Goal: Navigation & Orientation: Find specific page/section

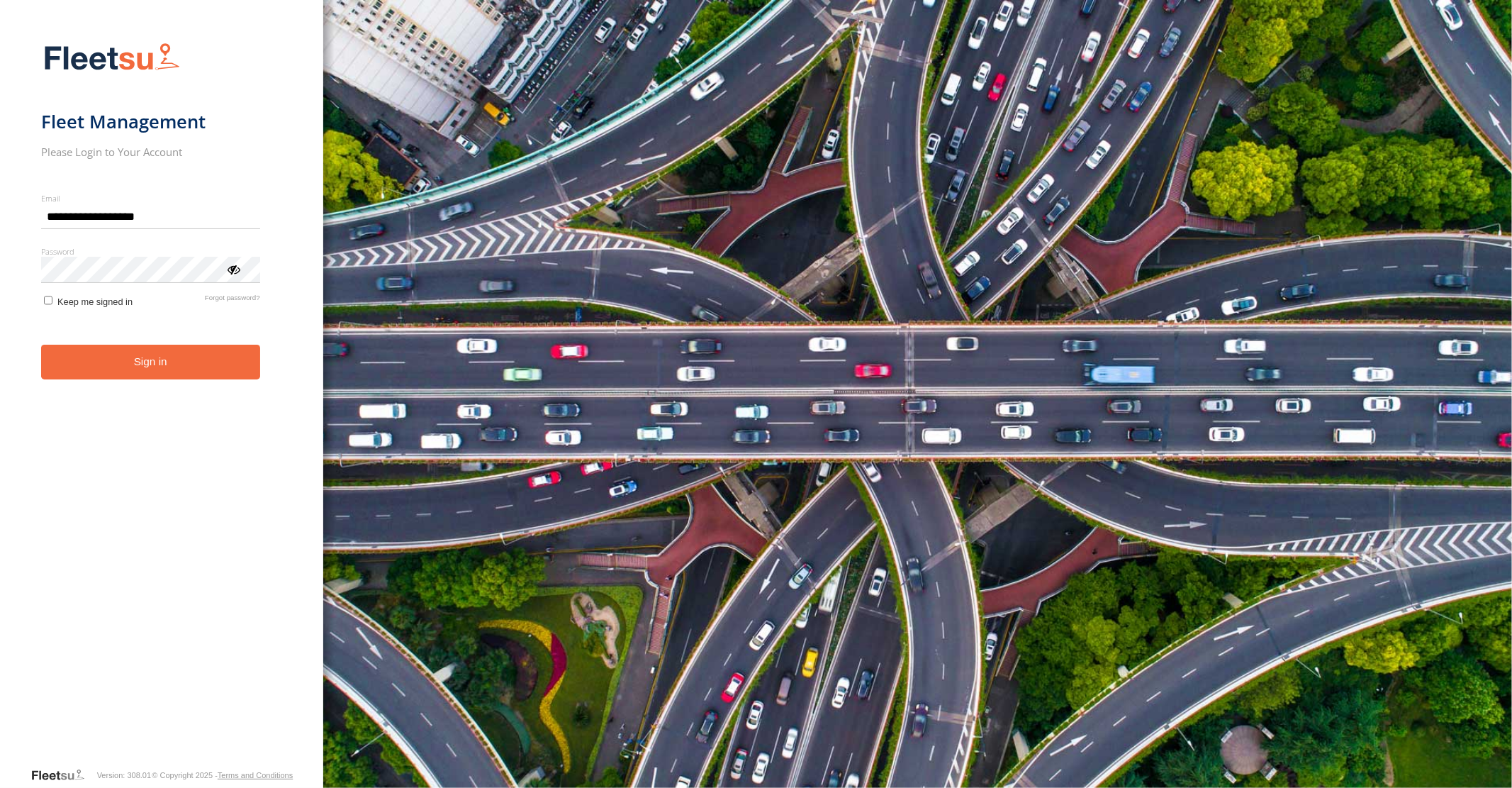
click at [172, 367] on button "Sign in" at bounding box center [150, 362] width 219 height 35
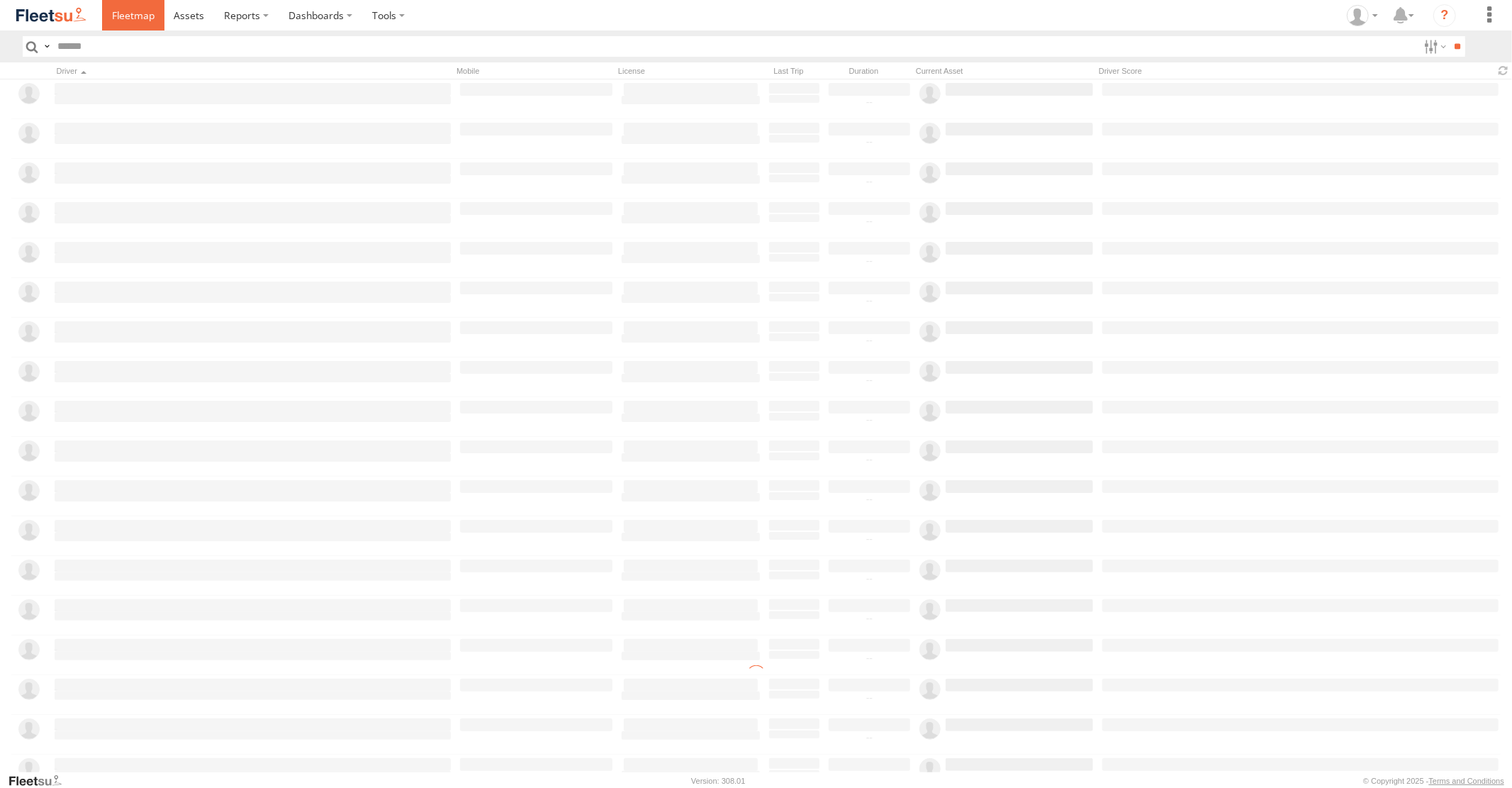
click at [139, 19] on span at bounding box center [134, 15] width 43 height 13
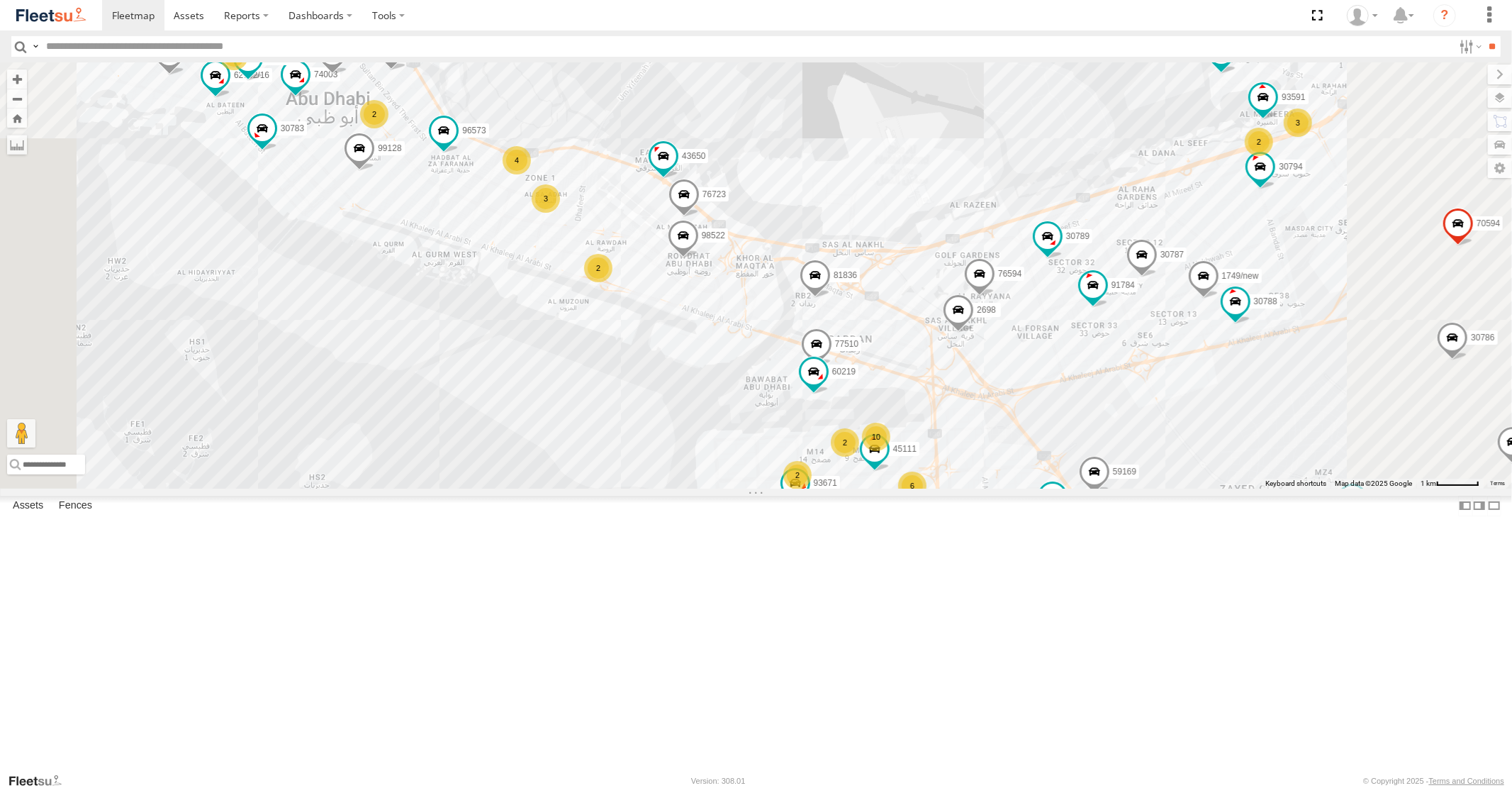
drag, startPoint x: 1113, startPoint y: 501, endPoint x: 1021, endPoint y: 407, distance: 131.5
click at [1027, 412] on div "30427 93598 87841 93660 96855 30426 88129 93580 30792 69258 53782 4251 60417 33…" at bounding box center [756, 275] width 1512 height 426
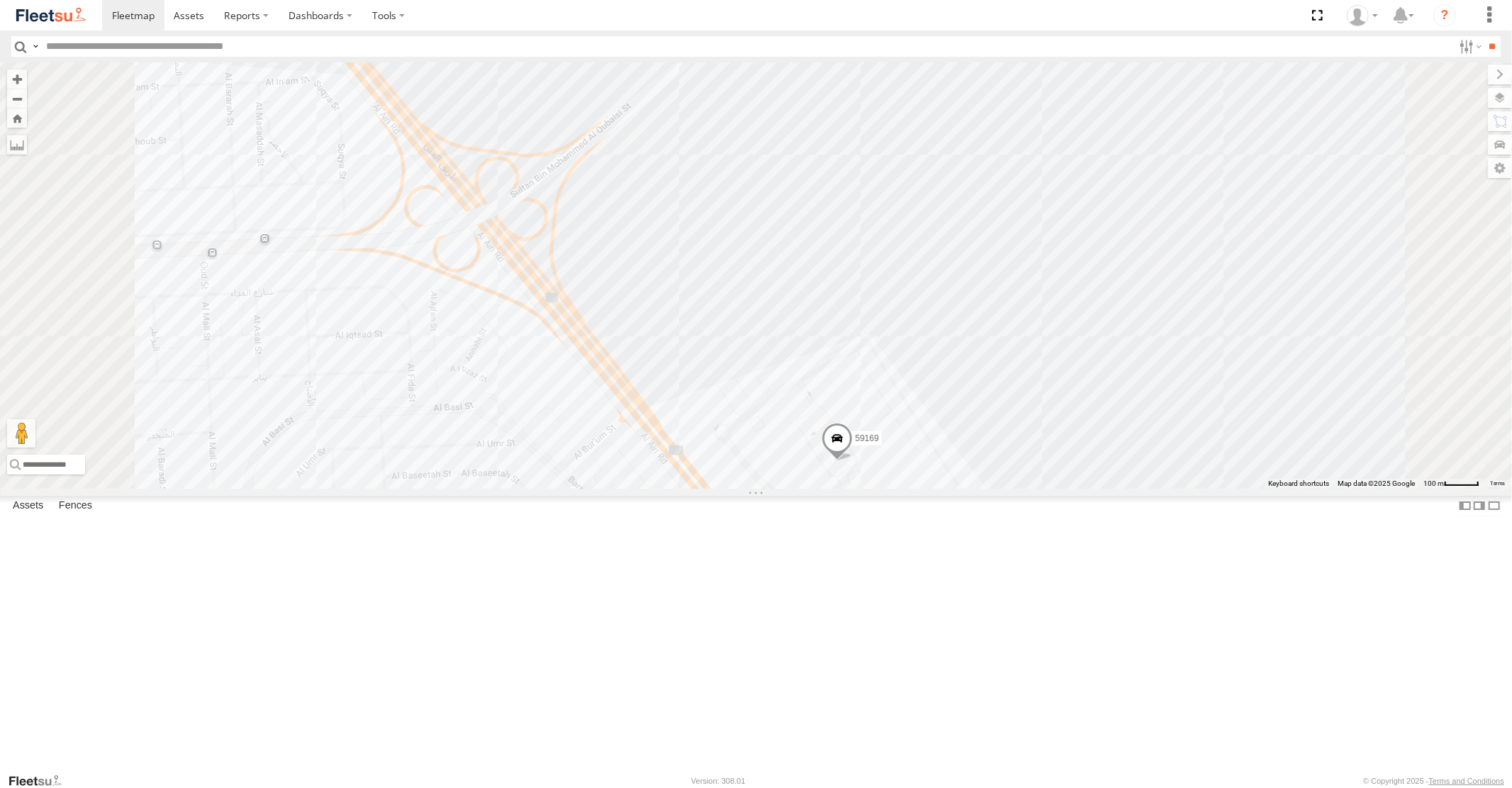
click at [852, 461] on span at bounding box center [836, 442] width 31 height 38
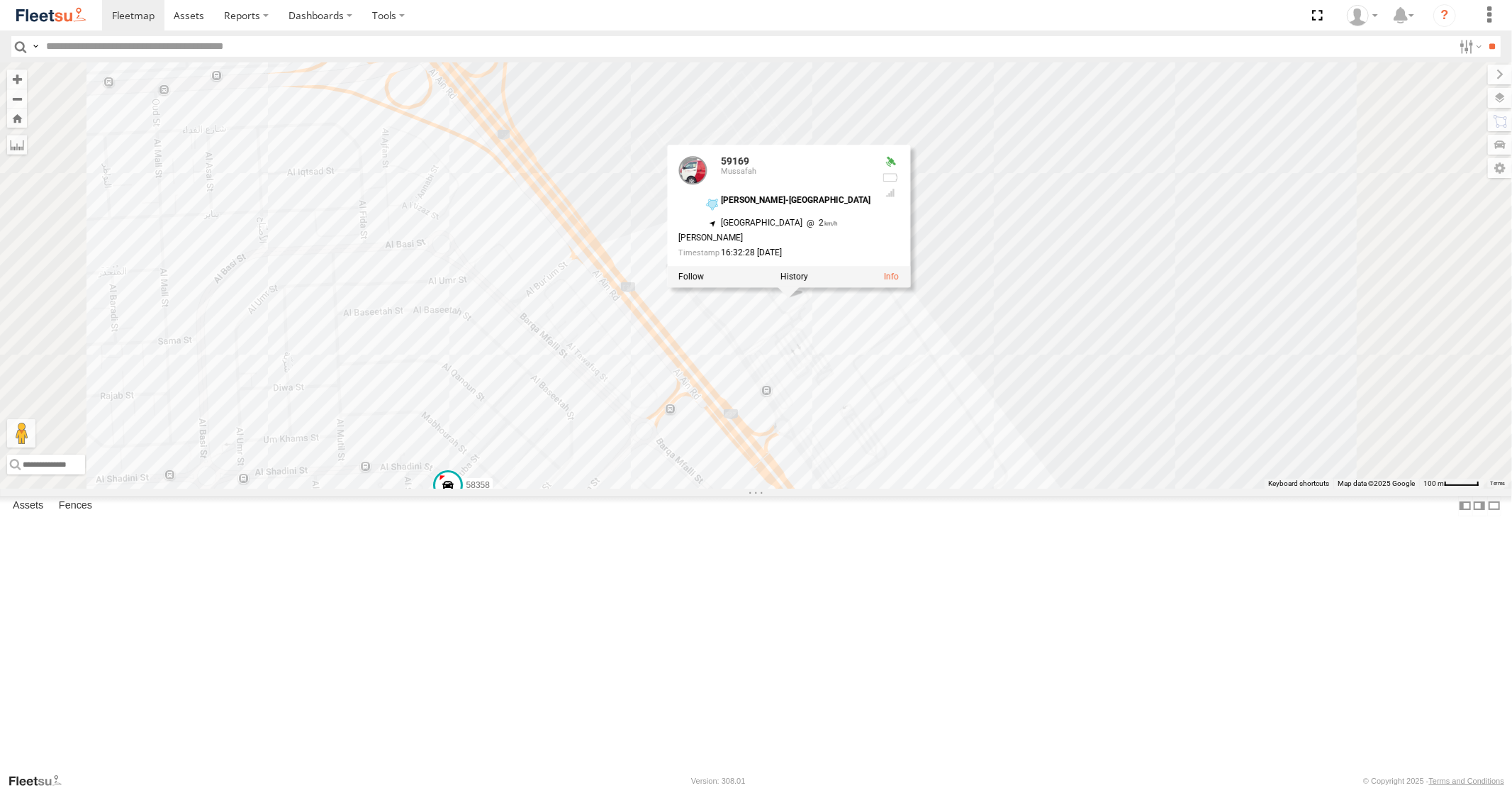
drag, startPoint x: 1199, startPoint y: 565, endPoint x: 1152, endPoint y: 426, distance: 146.7
click at [1151, 438] on div "30427 93598 87841 93660 96855 30426 88129 93580 30792 69258 53782 4251 60417 33…" at bounding box center [756, 275] width 1512 height 426
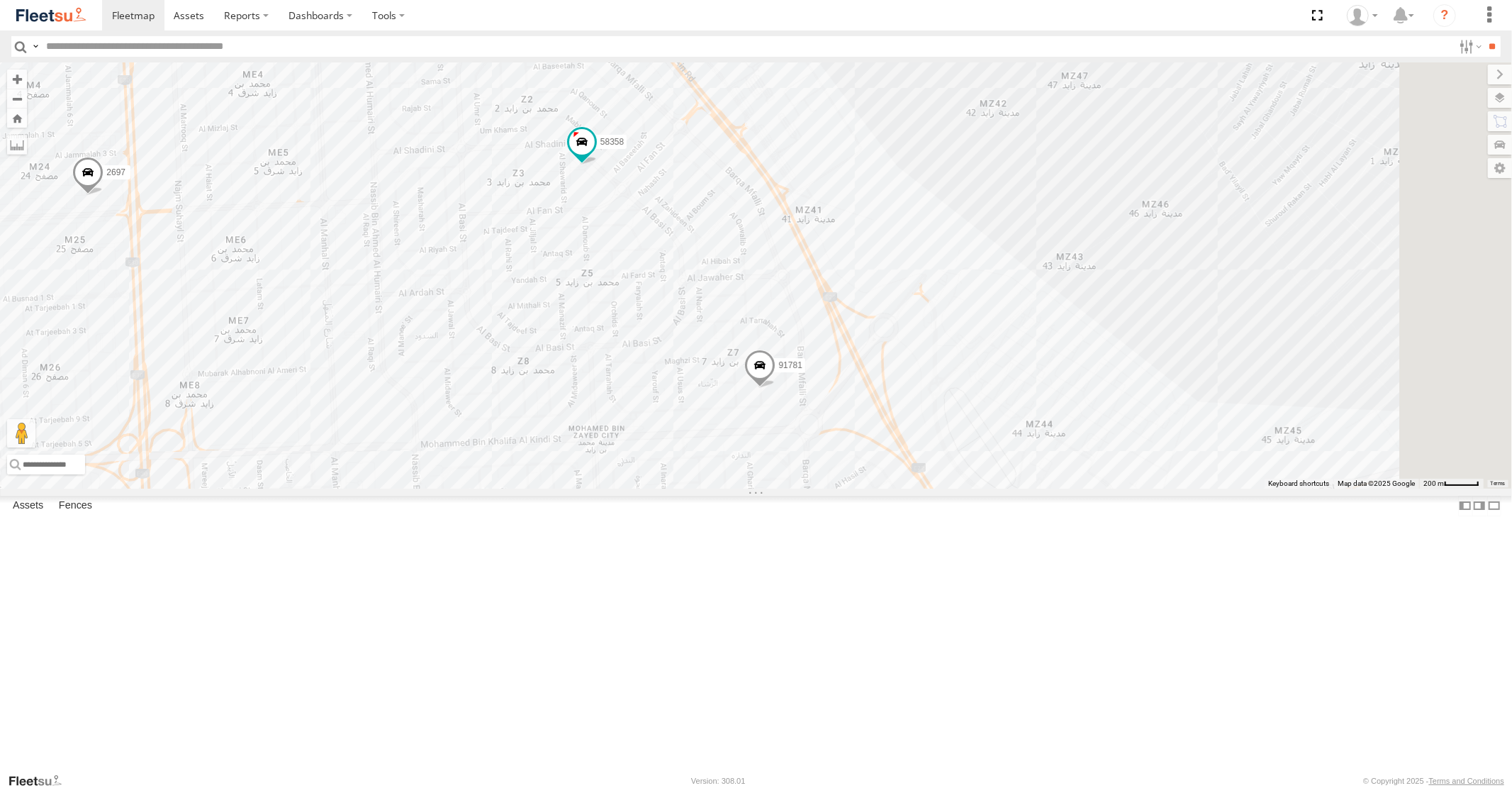
drag, startPoint x: 1167, startPoint y: 522, endPoint x: 1074, endPoint y: 426, distance: 133.7
click at [1074, 430] on div "30427 93598 87841 93660 96855 30426 88129 93580 30792 69258 53782 4251 60417 33…" at bounding box center [756, 275] width 1512 height 426
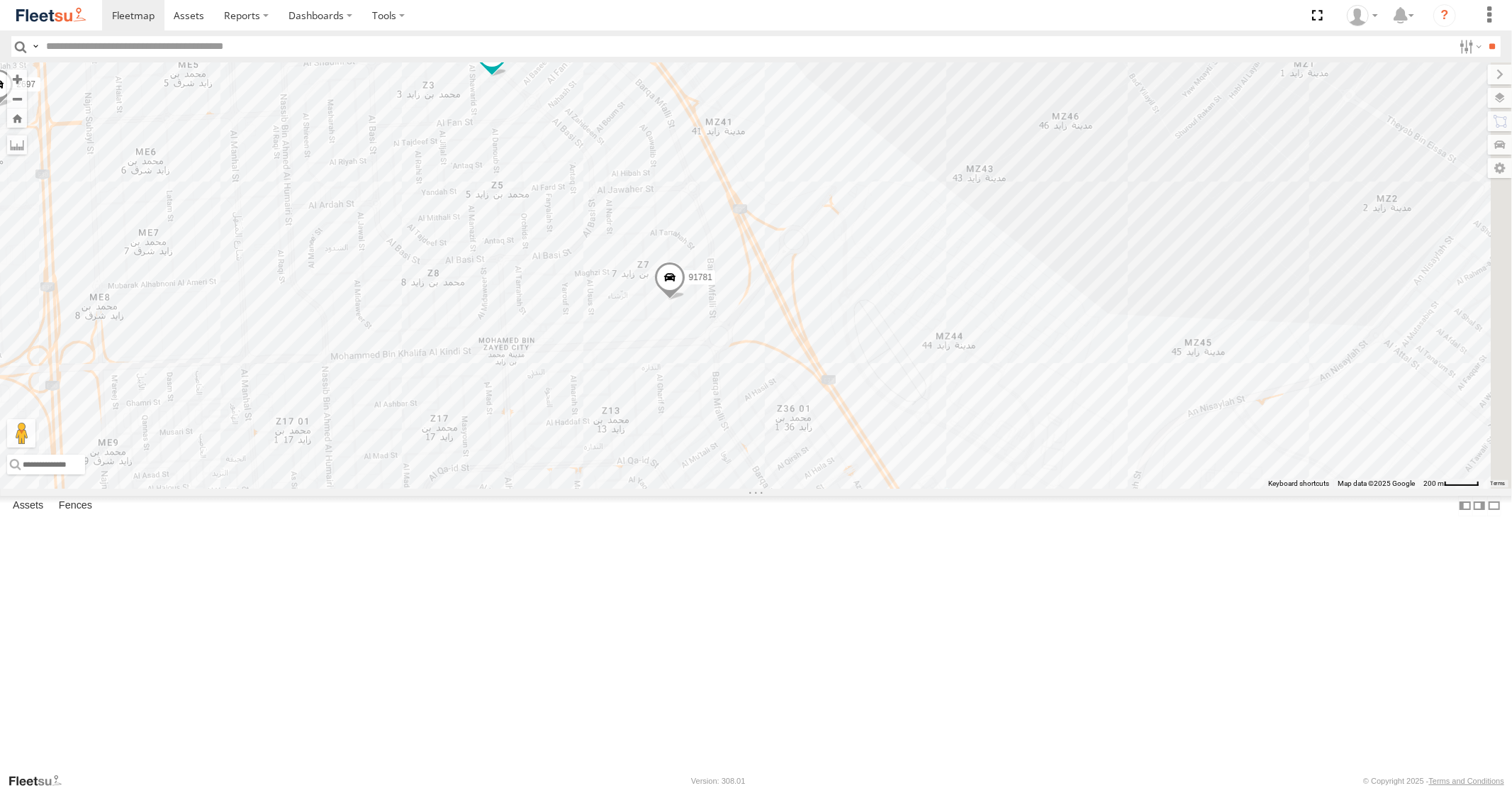
click at [959, 516] on span at bounding box center [947, 503] width 26 height 26
